Goal: Download file/media

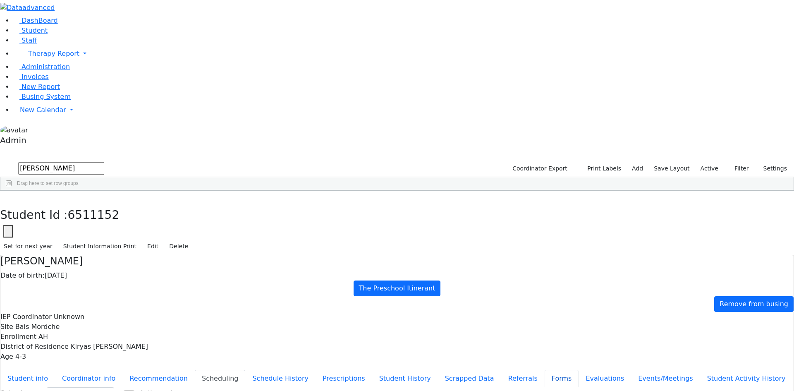
click at [545, 370] on button "Forms" at bounding box center [562, 378] width 34 height 17
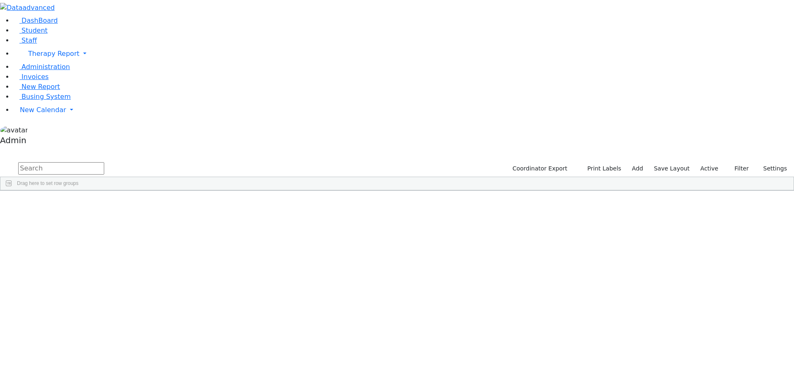
click at [68, 239] on div "Aker" at bounding box center [34, 245] width 68 height 12
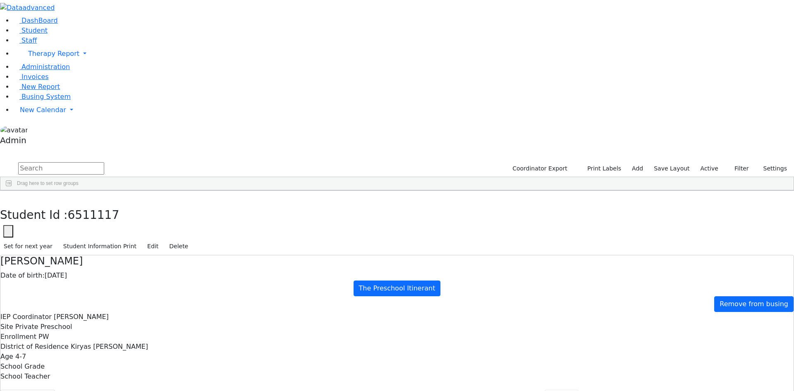
click at [545, 389] on button "Forms" at bounding box center [562, 397] width 34 height 17
type input "Mrs. Miriam Aker"
click at [8, 197] on icon "button" at bounding box center [6, 199] width 5 height 5
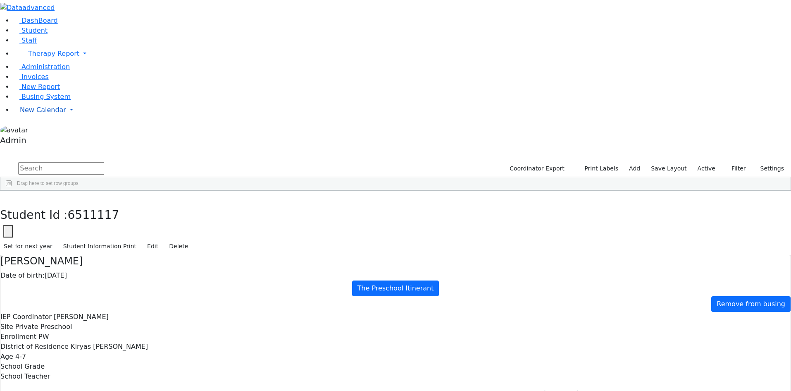
click at [21, 114] on span "New Calendar" at bounding box center [43, 110] width 46 height 8
click at [27, 130] on span "Calendar" at bounding box center [33, 126] width 30 height 8
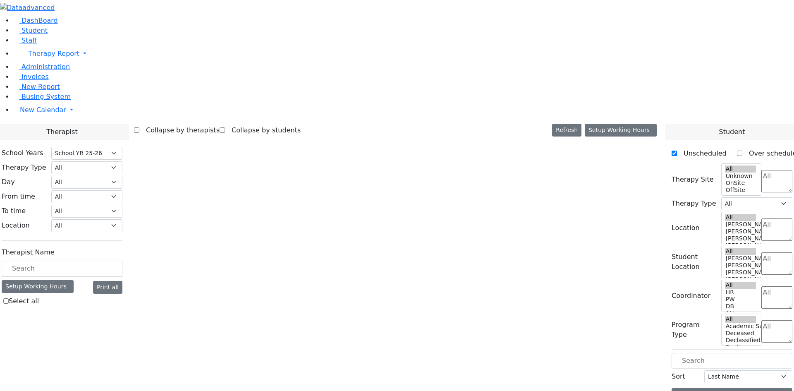
select select "212"
select select "1"
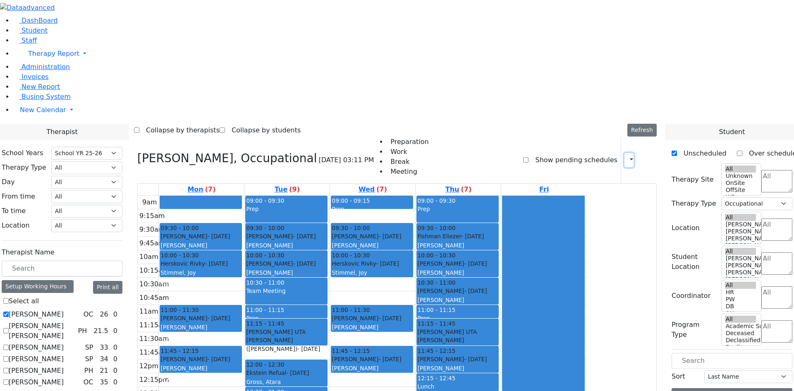
click at [624, 153] on button "button" at bounding box center [628, 160] width 9 height 14
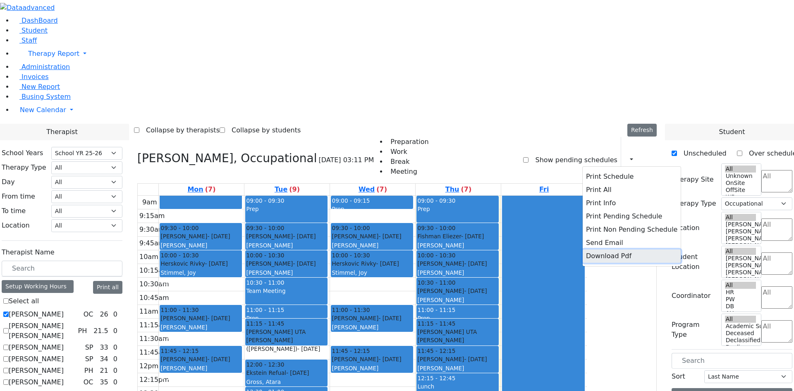
click at [606, 249] on button "Download Pdf" at bounding box center [632, 255] width 98 height 13
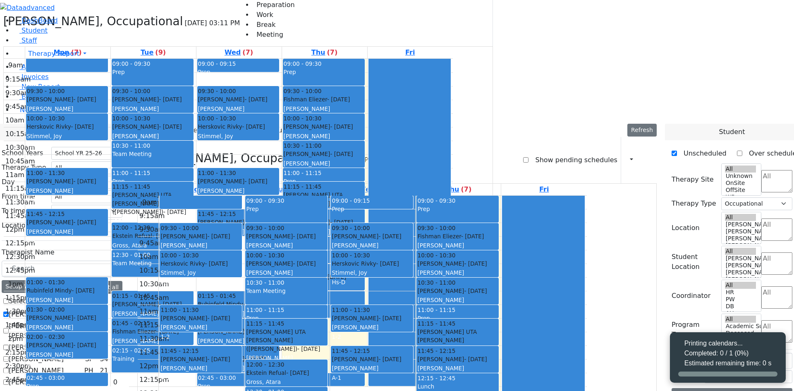
select select "212"
select select "1"
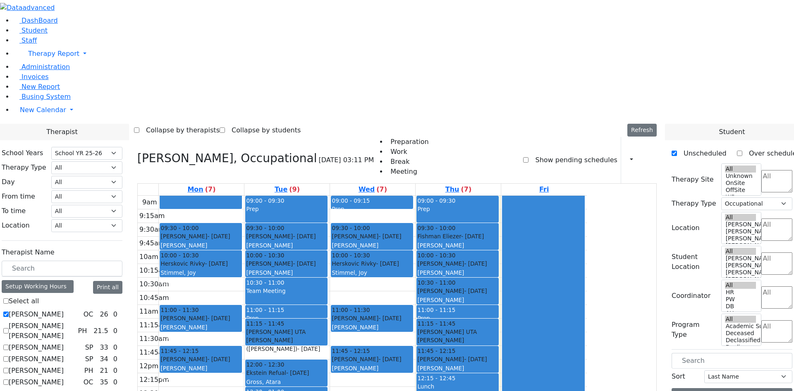
click at [622, 124] on div "Collapse by therapists Collapse by students Refresh Setup Working Hours Print S…" at bounding box center [397, 130] width 526 height 13
click at [627, 153] on button "button" at bounding box center [628, 160] width 9 height 14
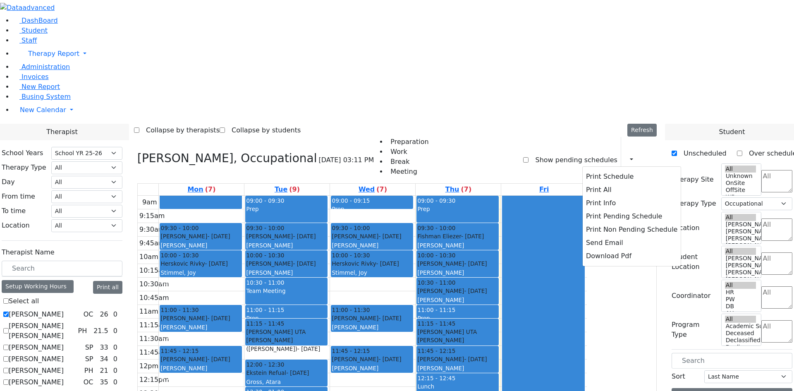
click at [477, 137] on div "Preparation Work Break Meeting Show pending schedules Print Schedule Print All …" at bounding box center [515, 160] width 283 height 46
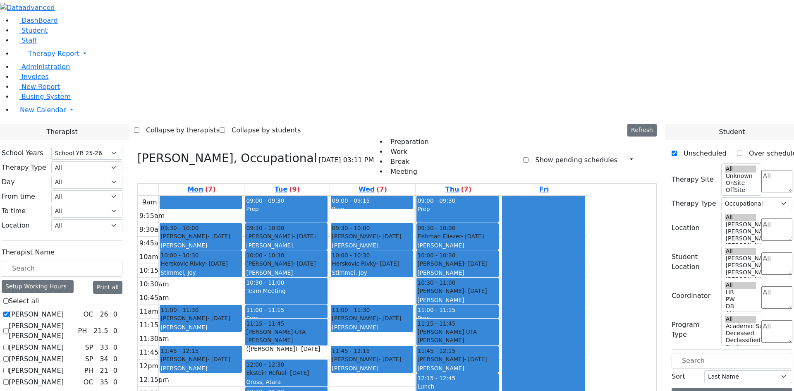
drag, startPoint x: 104, startPoint y: 189, endPoint x: 134, endPoint y: 194, distance: 30.2
click at [64, 309] on label "Abramczyk ZC" at bounding box center [36, 314] width 55 height 10
click at [9, 311] on input "Abramczyk ZC" at bounding box center [5, 313] width 5 height 5
checkbox input "false"
select select
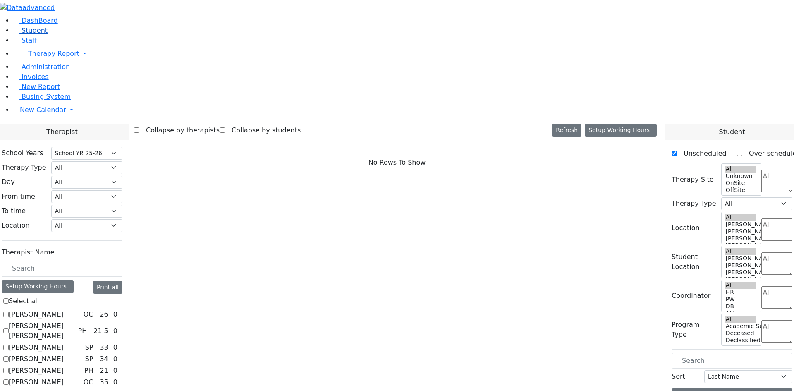
click at [43, 34] on link "Student" at bounding box center [30, 30] width 34 height 8
